Goal: Task Accomplishment & Management: Use online tool/utility

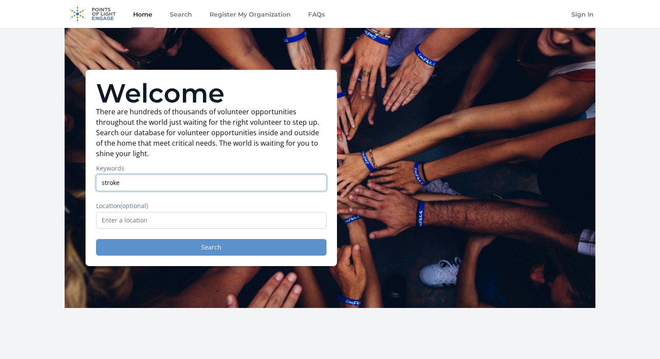
type input "stroke"
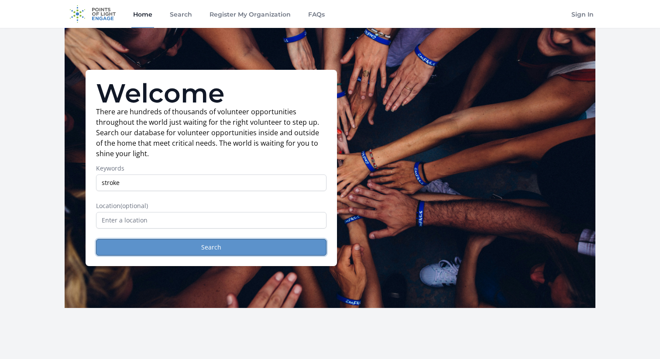
click at [186, 251] on button "Search" at bounding box center [211, 247] width 231 height 17
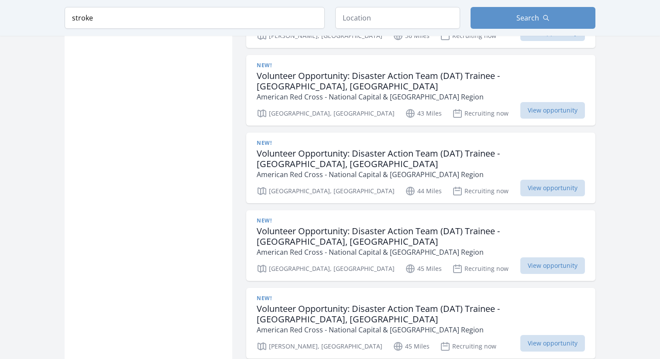
scroll to position [1009, 0]
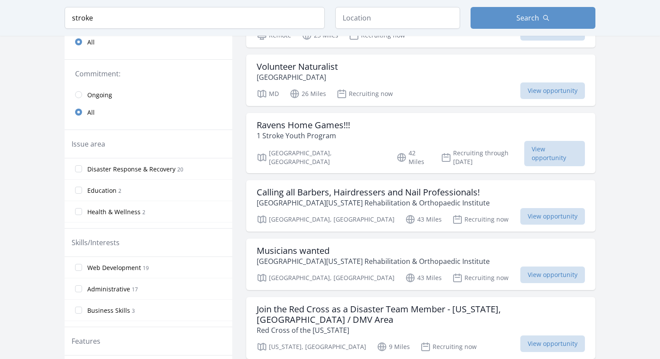
scroll to position [367, 0]
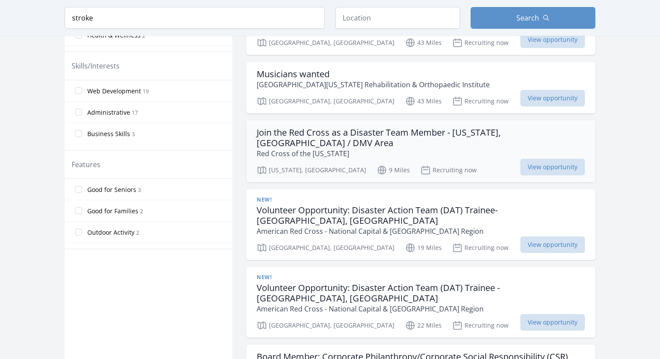
click at [432, 148] on p "Red Cross of the District of Columbia" at bounding box center [421, 153] width 328 height 10
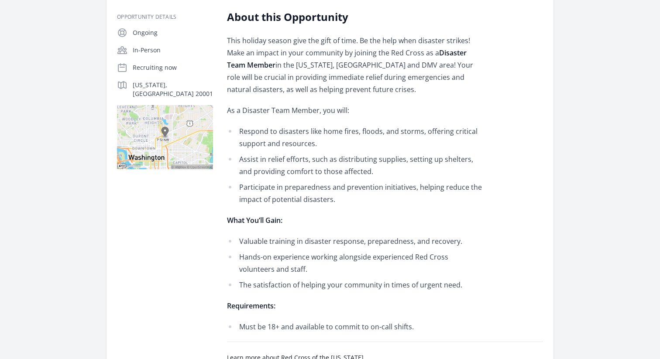
scroll to position [191, 0]
